Goal: Task Accomplishment & Management: Use online tool/utility

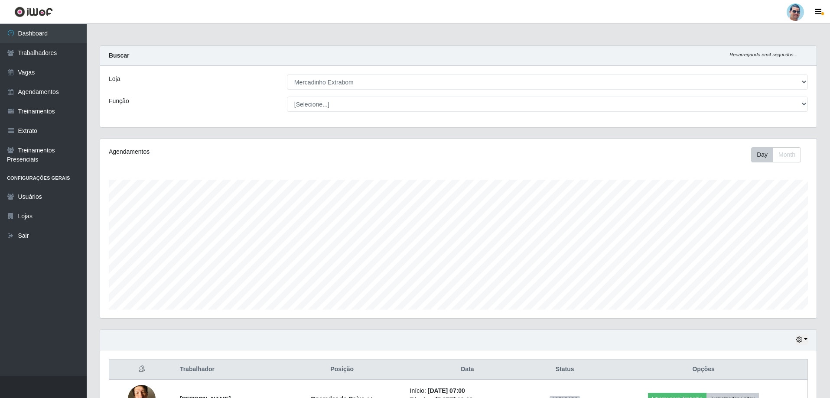
select select "175"
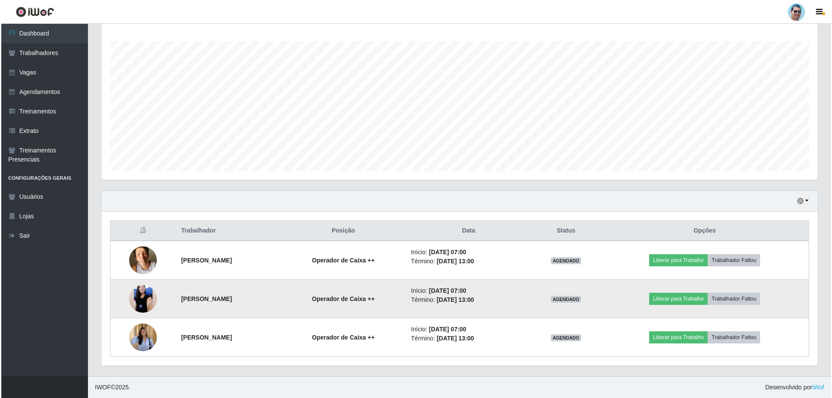
scroll to position [180, 716]
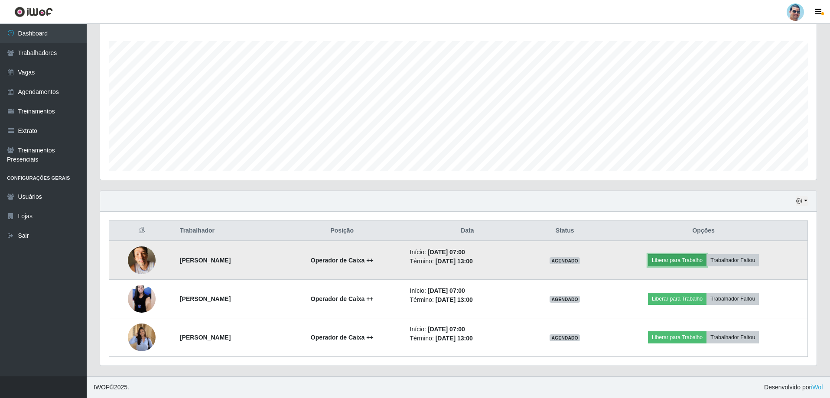
click at [685, 259] on button "Liberar para Trabalho" at bounding box center [677, 260] width 58 height 12
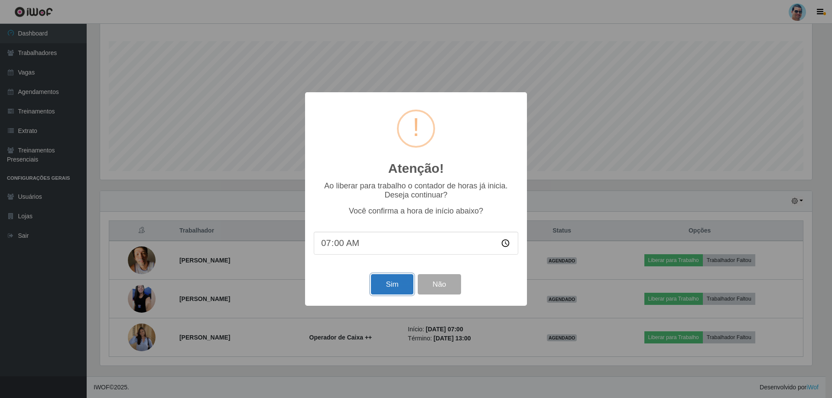
click at [399, 288] on button "Sim" at bounding box center [392, 284] width 42 height 20
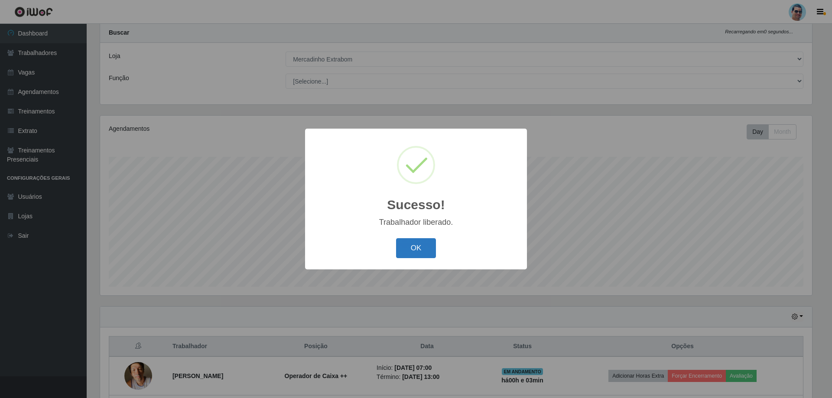
click at [424, 247] on button "OK" at bounding box center [416, 248] width 40 height 20
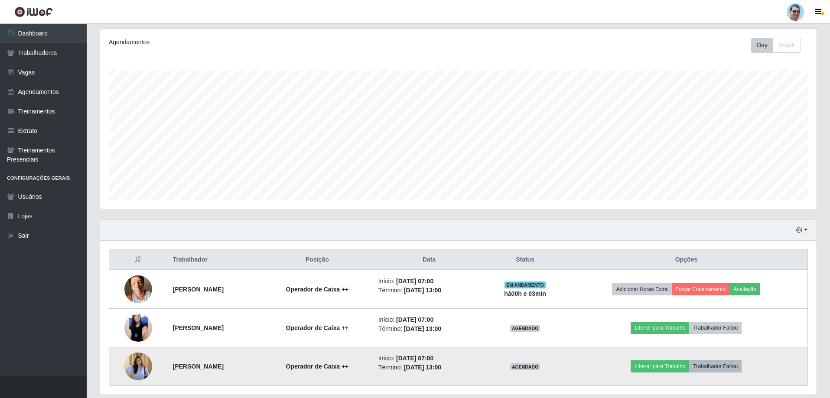
scroll to position [139, 0]
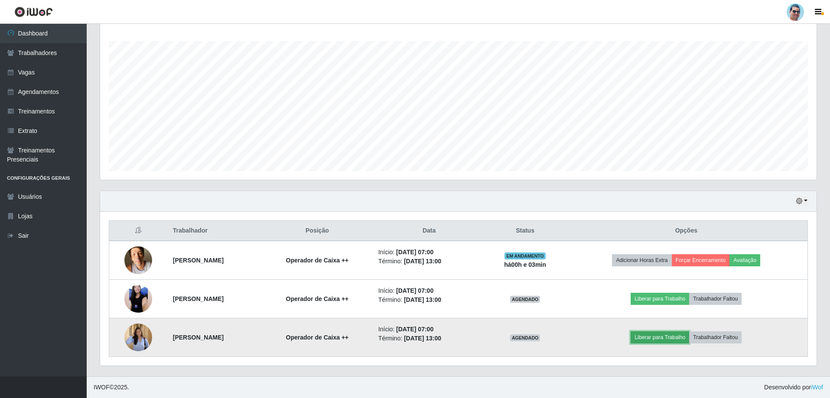
click at [666, 340] on button "Liberar para Trabalho" at bounding box center [659, 337] width 58 height 12
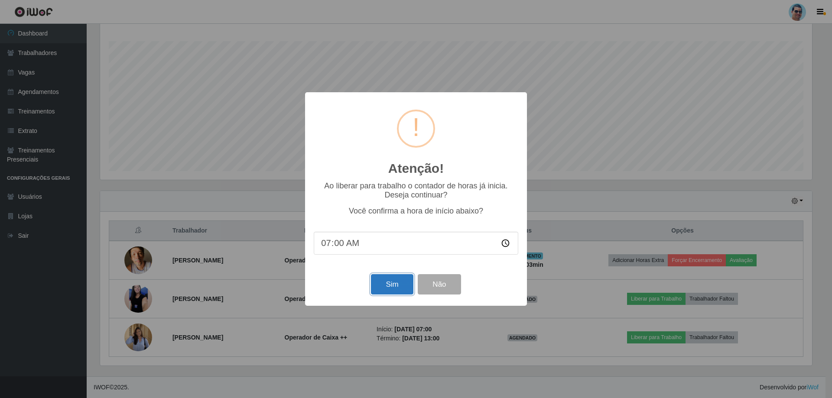
click at [384, 283] on button "Sim" at bounding box center [392, 284] width 42 height 20
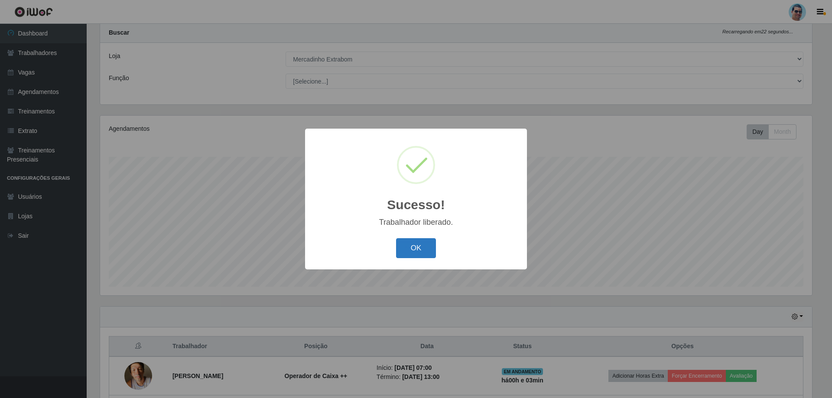
click at [421, 250] on button "OK" at bounding box center [416, 248] width 40 height 20
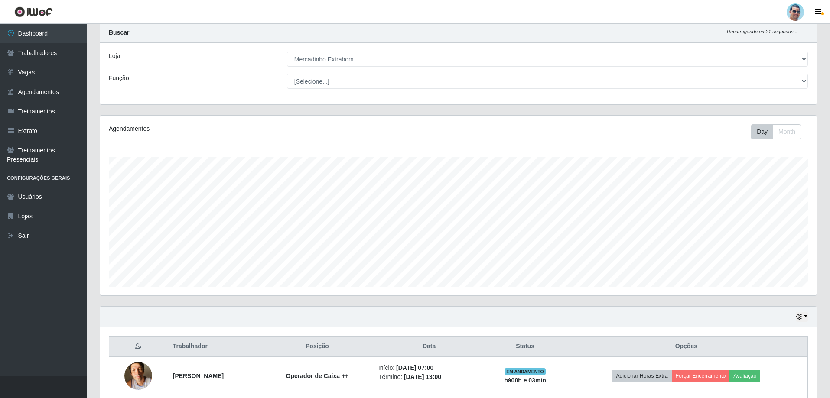
scroll to position [139, 0]
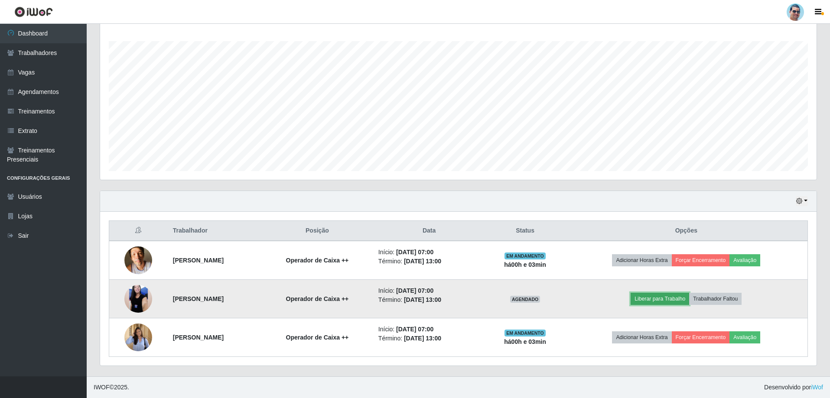
click at [688, 303] on button "Liberar para Trabalho" at bounding box center [659, 299] width 58 height 12
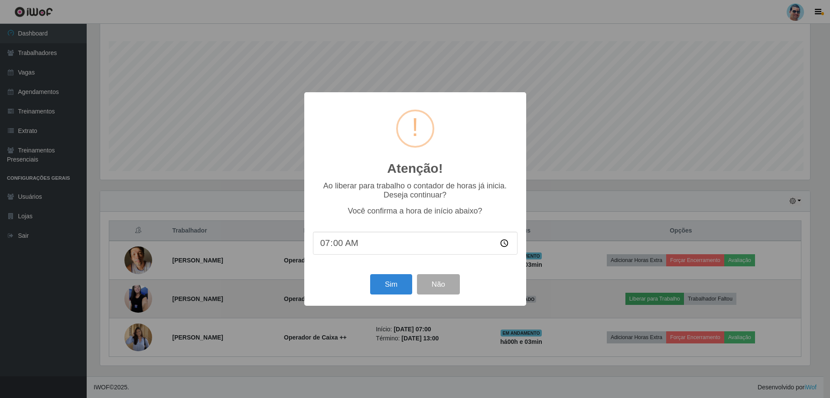
scroll to position [180, 712]
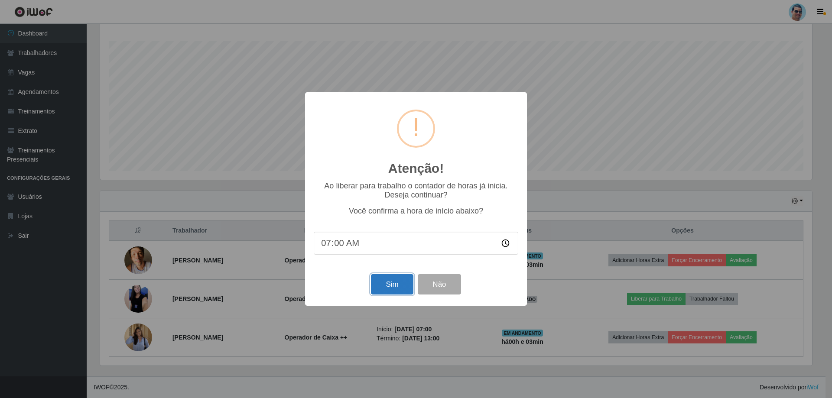
click at [396, 288] on button "Sim" at bounding box center [392, 284] width 42 height 20
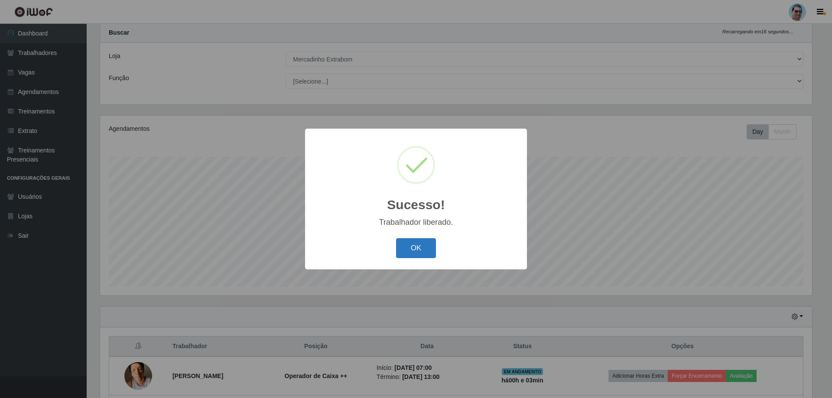
click at [424, 248] on button "OK" at bounding box center [416, 248] width 40 height 20
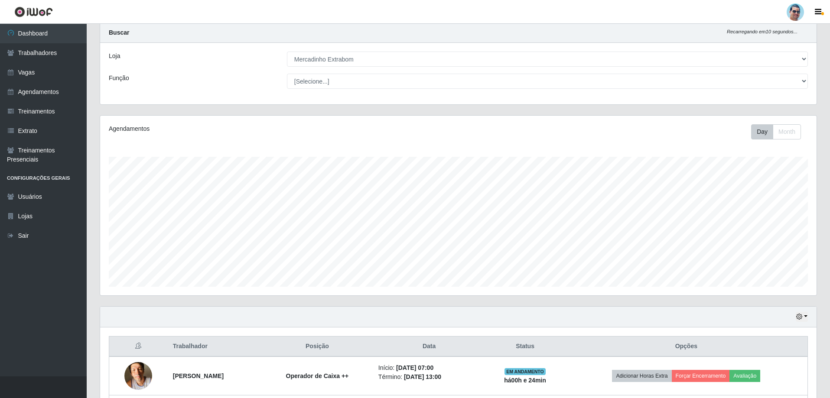
scroll to position [139, 0]
